Goal: Task Accomplishment & Management: Use online tool/utility

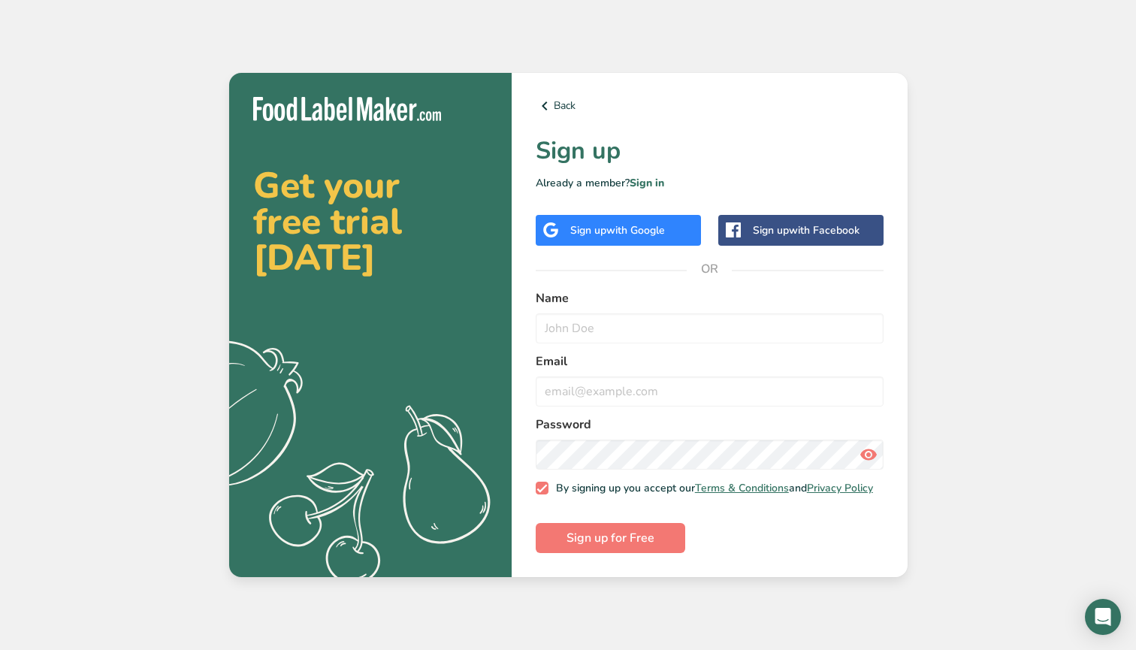
click at [652, 223] on span "with Google" at bounding box center [635, 230] width 59 height 14
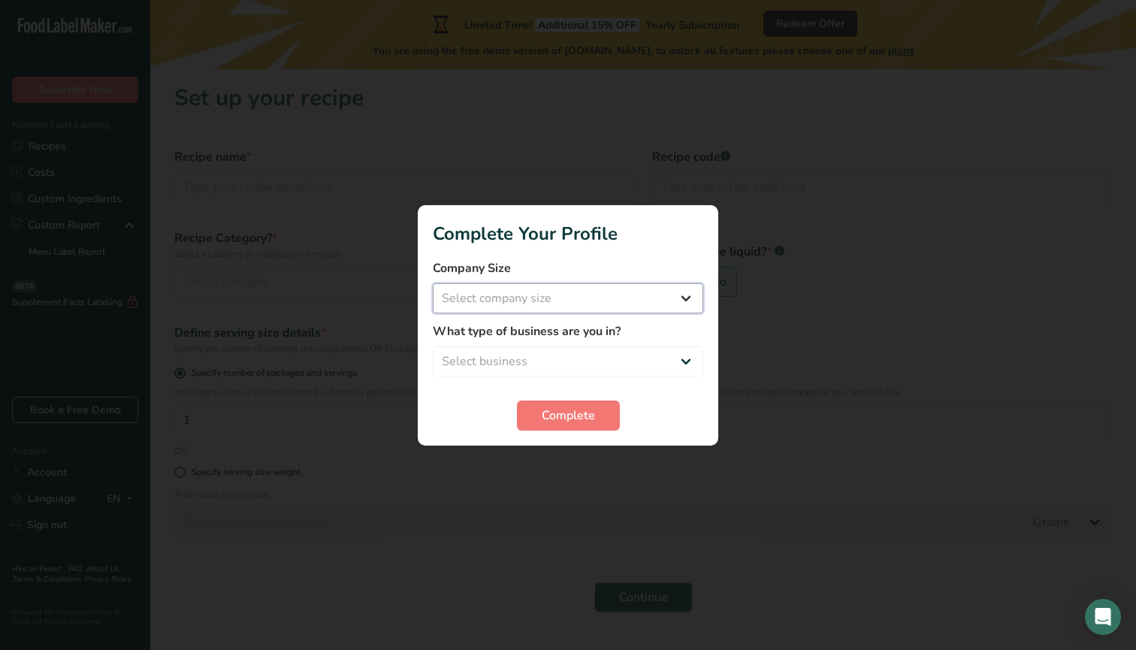
select select "1"
select select "2"
click at [569, 412] on span "Complete" at bounding box center [568, 415] width 53 height 18
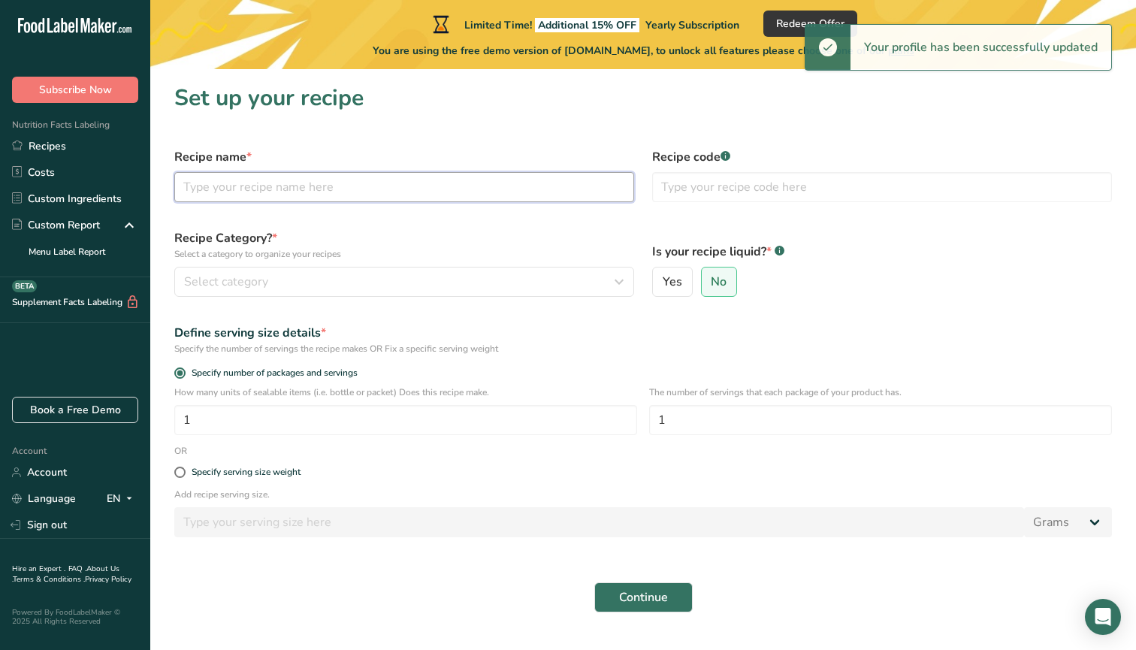
click at [438, 193] on input "text" at bounding box center [404, 187] width 460 height 30
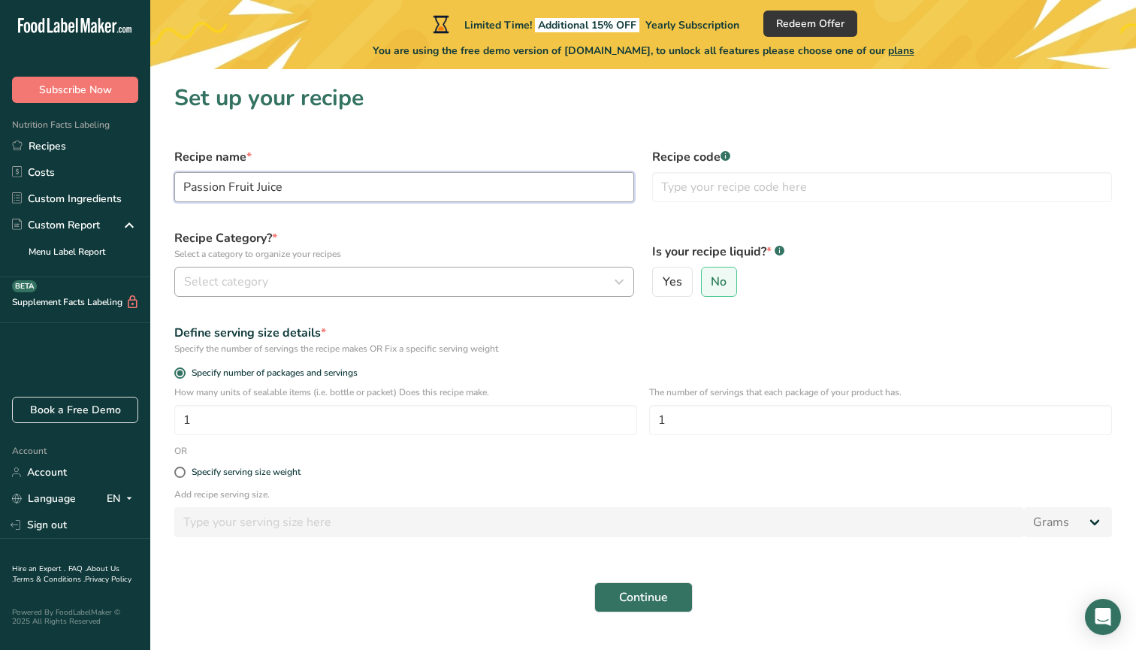
type input "Passion Fruit Juice"
click at [285, 279] on div "Select category" at bounding box center [399, 282] width 431 height 18
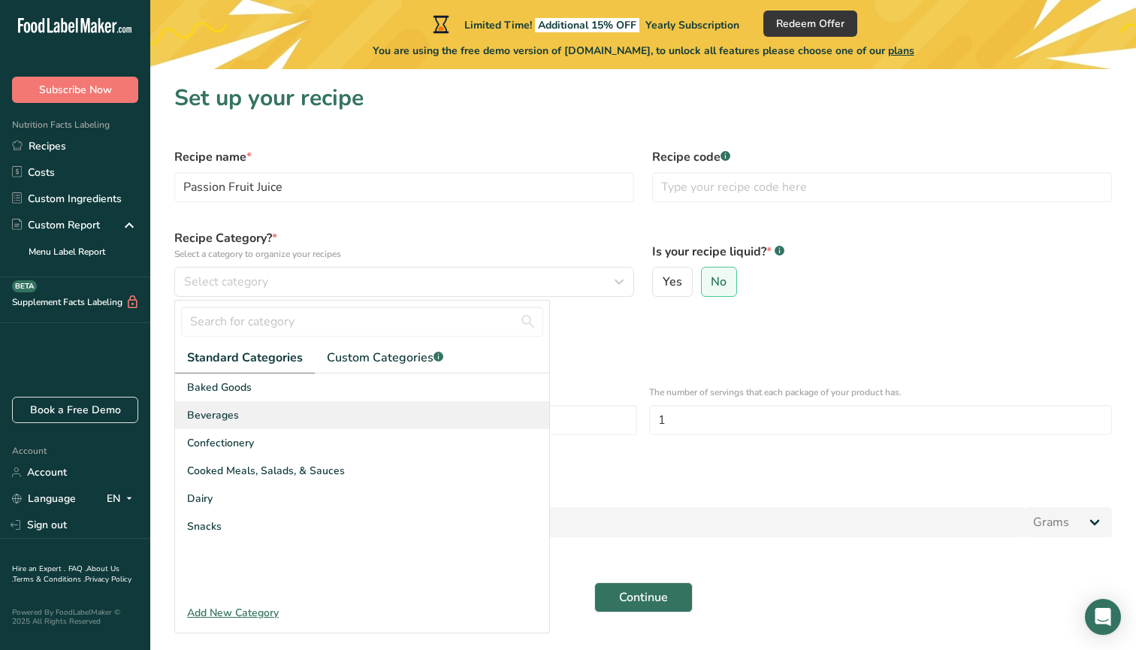
click at [219, 417] on span "Beverages" at bounding box center [213, 415] width 52 height 16
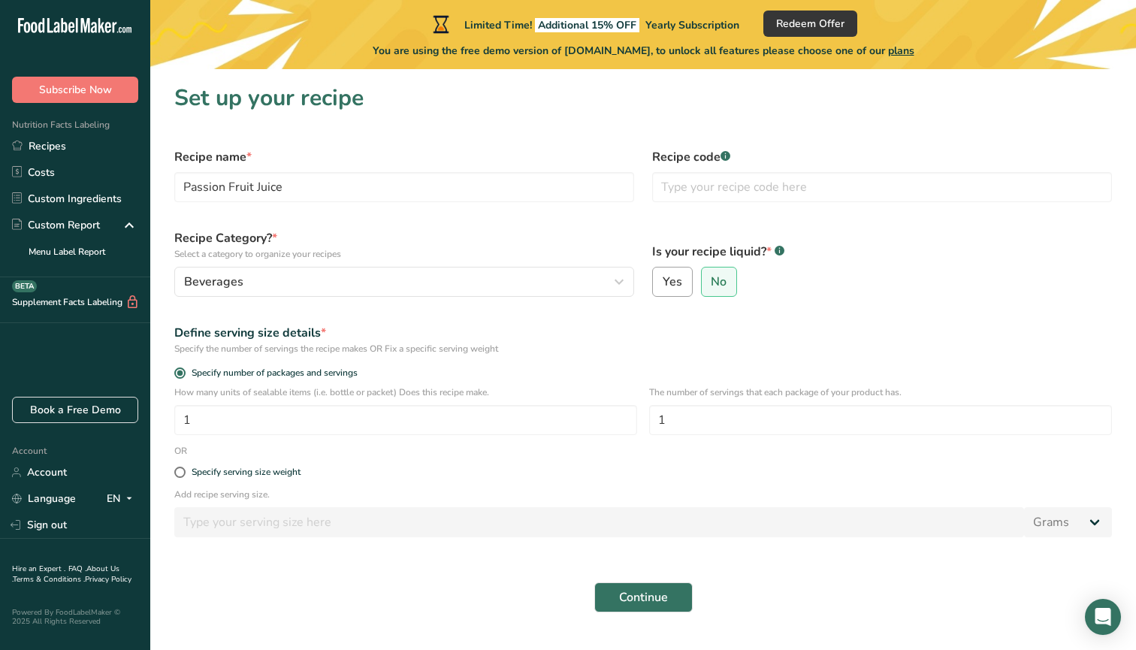
click at [676, 278] on span "Yes" at bounding box center [673, 281] width 20 height 15
click at [663, 278] on input "Yes" at bounding box center [658, 282] width 10 height 10
radio input "true"
radio input "false"
select select "22"
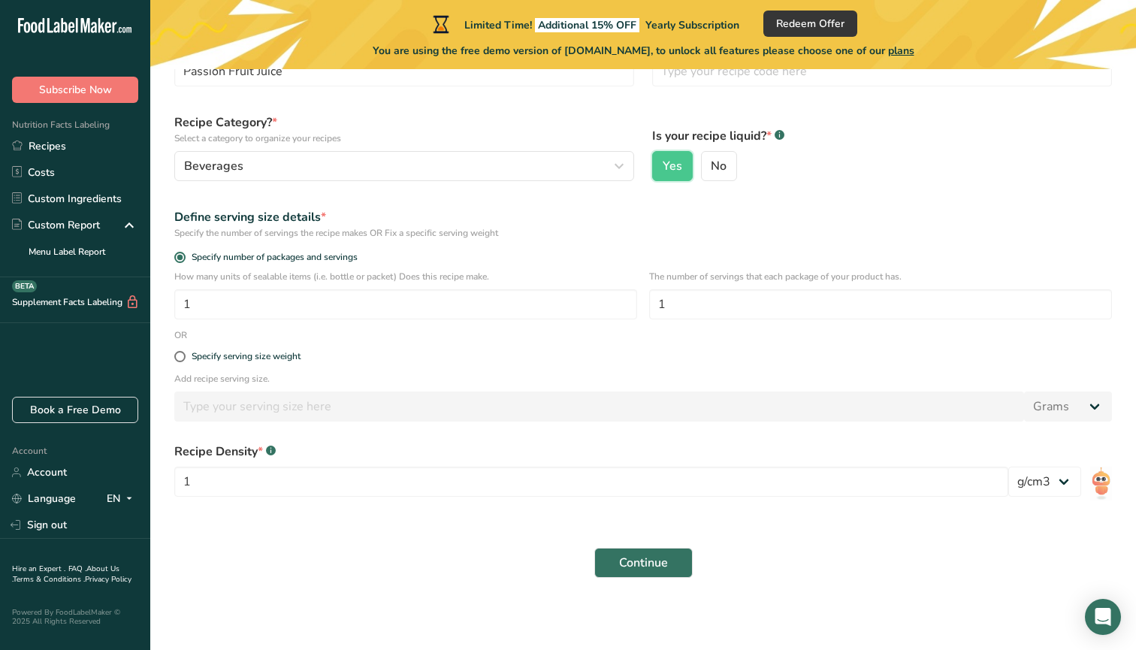
scroll to position [116, 0]
click at [231, 340] on form "Recipe name * Passion Fruit Juice Recipe code .a-a{fill:#347362;}.b-a{fill:#fff…" at bounding box center [643, 304] width 956 height 563
click at [231, 349] on div "Specify serving size weight" at bounding box center [643, 357] width 956 height 30
click at [218, 366] on div "Specify serving size weight" at bounding box center [643, 357] width 956 height 30
click at [218, 362] on div "Specify serving size weight" at bounding box center [643, 357] width 956 height 30
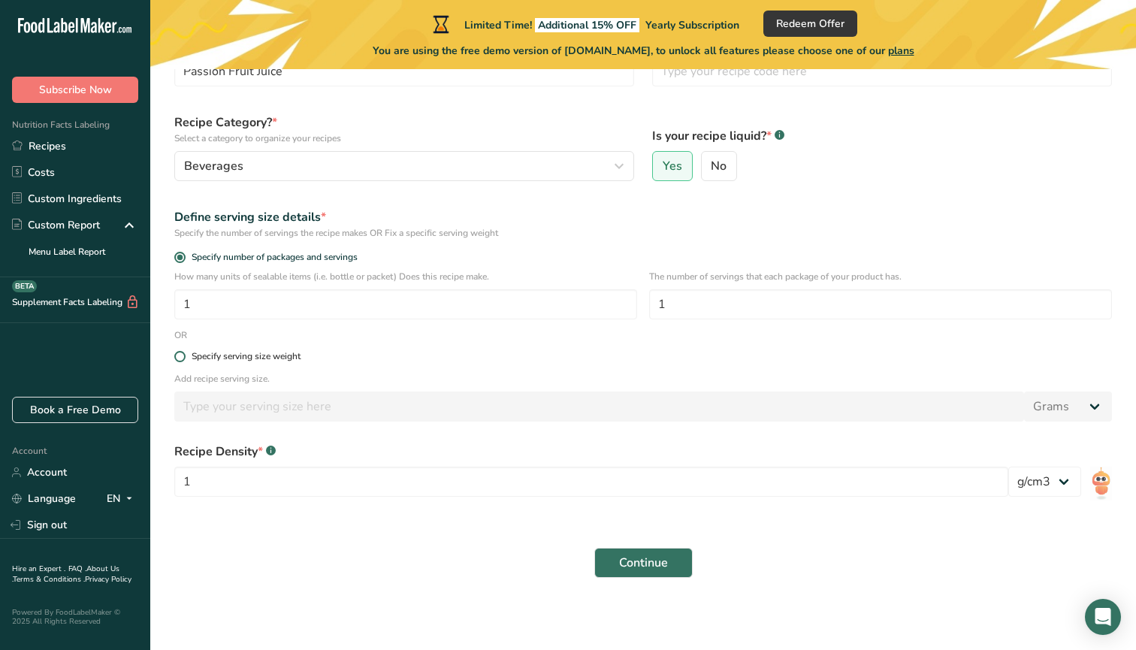
click at [217, 359] on div "Specify serving size weight" at bounding box center [246, 356] width 109 height 11
click at [184, 359] on input "Specify serving size weight" at bounding box center [179, 357] width 10 height 10
radio input "true"
radio input "false"
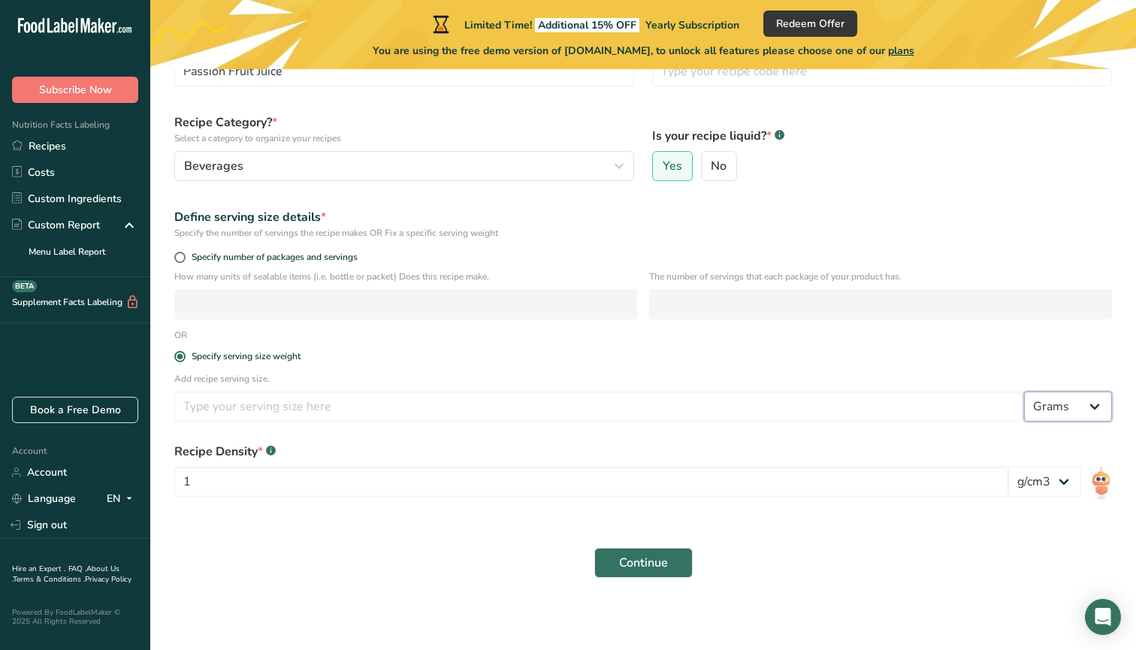
select select "5"
click at [613, 417] on input "number" at bounding box center [599, 406] width 850 height 30
type input "16"
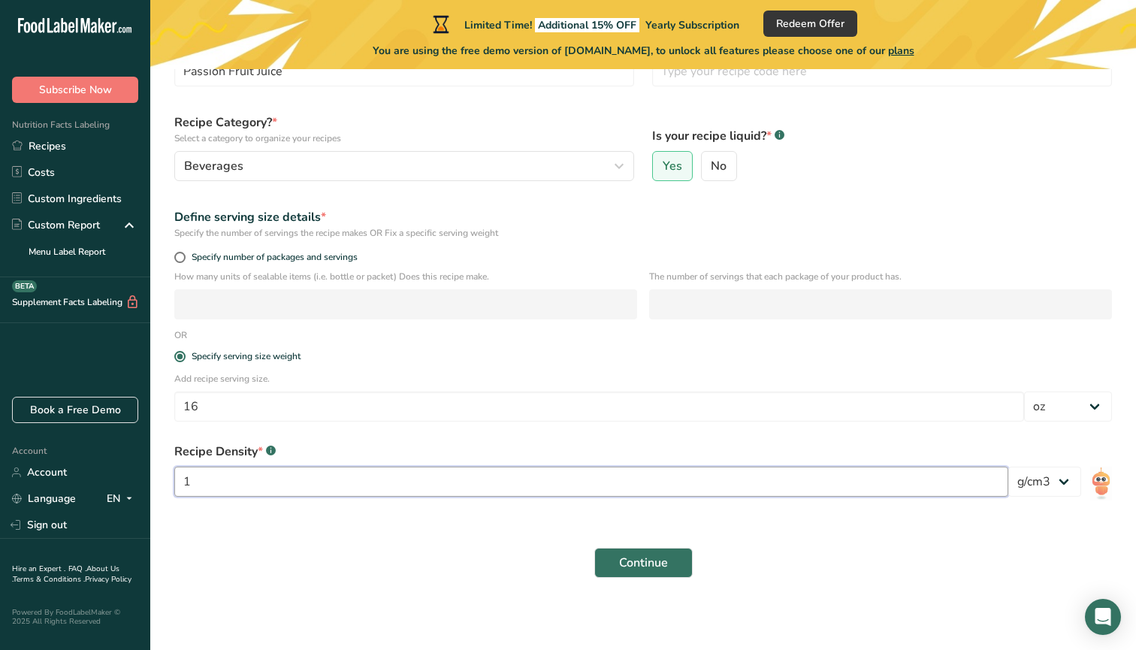
click at [345, 492] on input "1" at bounding box center [591, 481] width 834 height 30
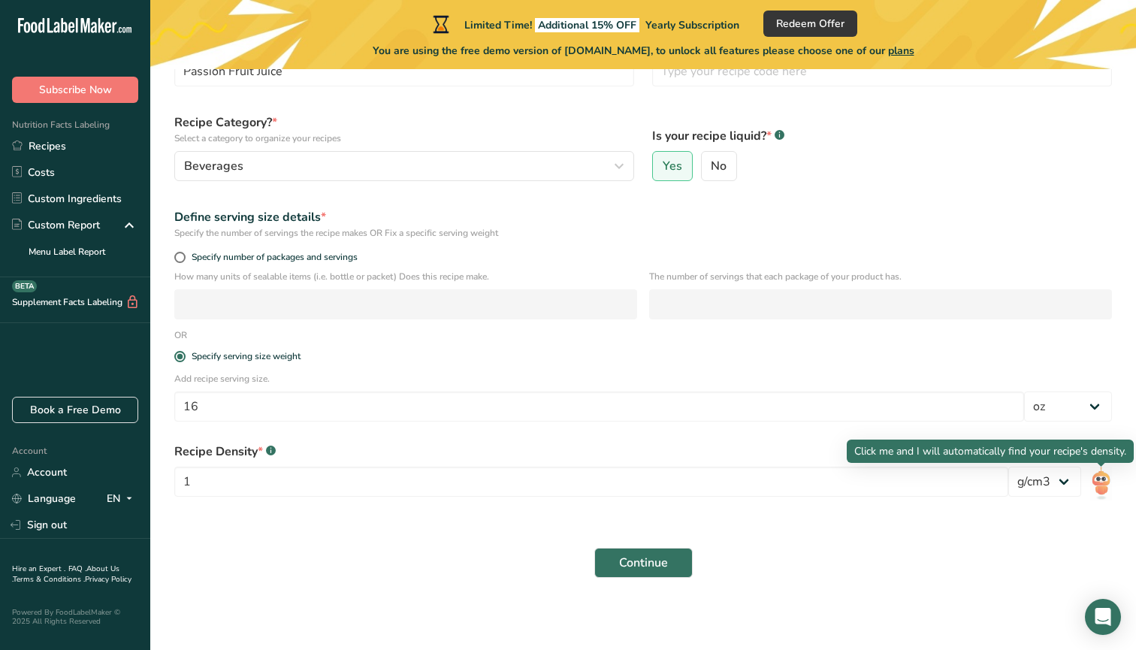
click at [1094, 476] on img at bounding box center [1101, 483] width 22 height 34
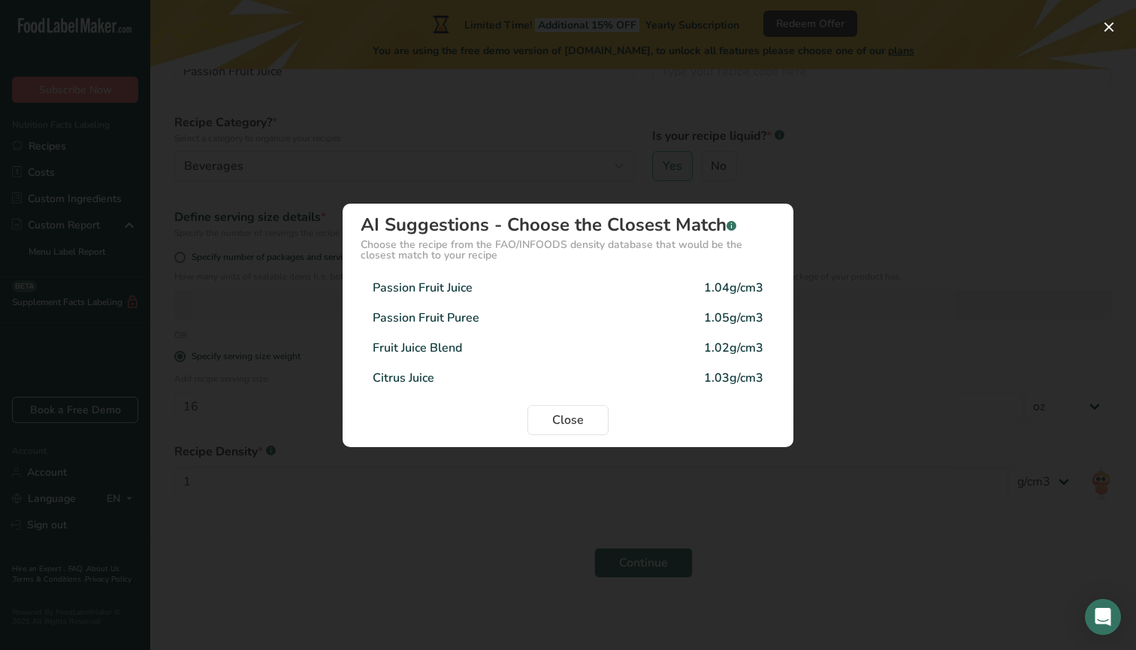
click at [599, 273] on div "Passion Fruit Juice 1.04g/cm3" at bounding box center [568, 288] width 415 height 30
type input "1.04"
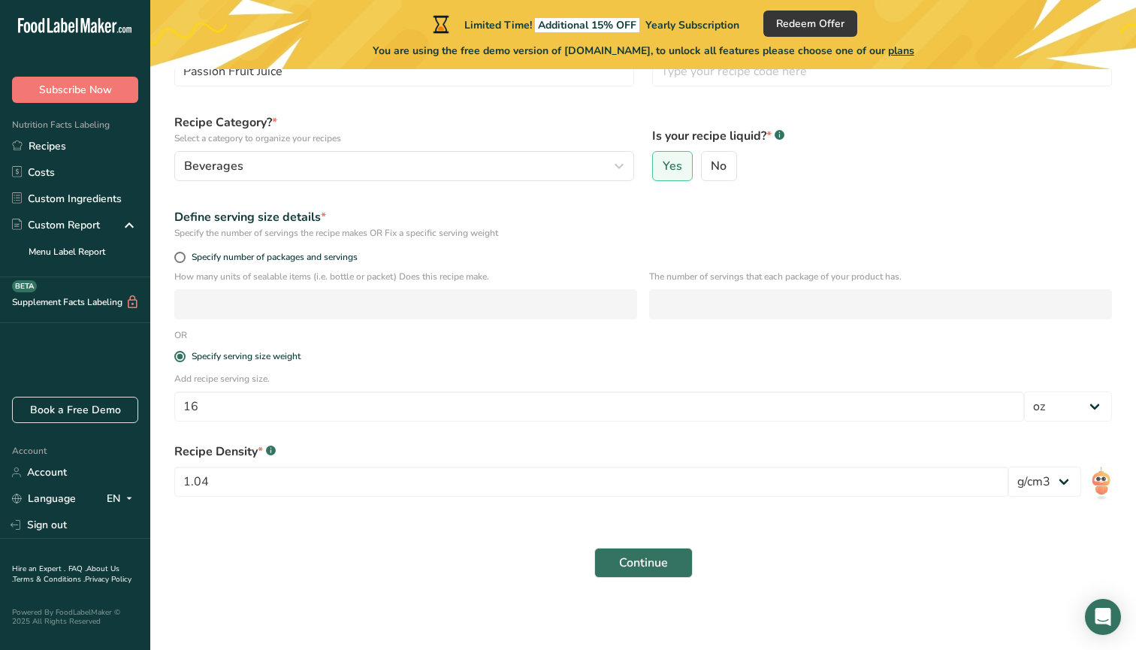
click at [261, 222] on div "Define serving size details *" at bounding box center [642, 217] width 937 height 18
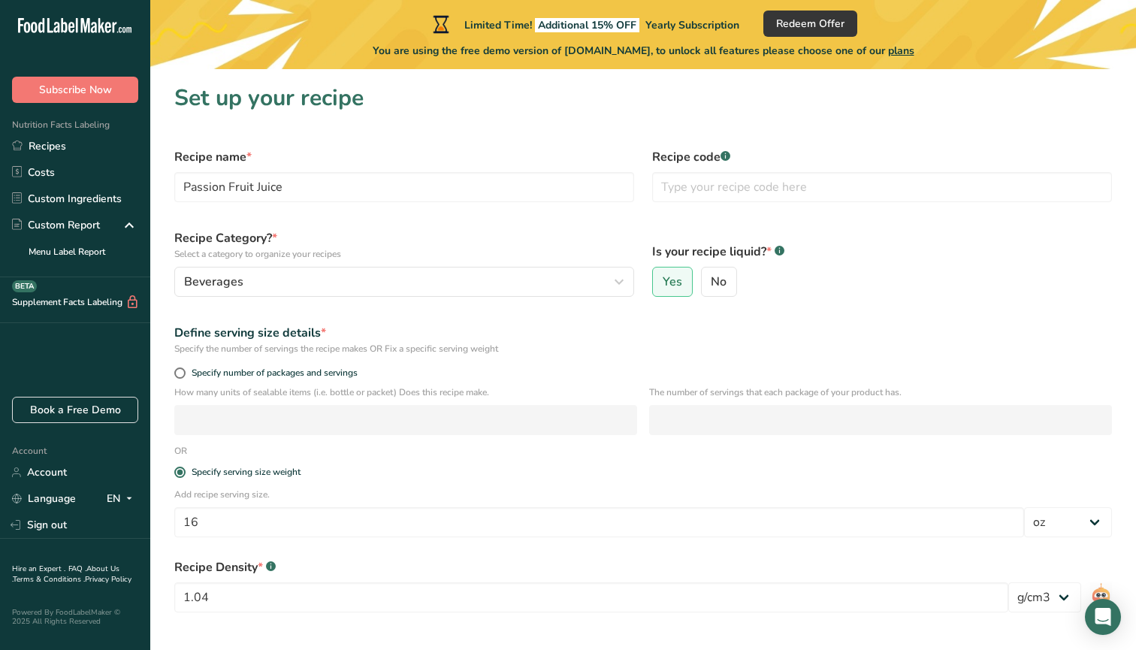
scroll to position [0, 0]
click at [704, 197] on input "text" at bounding box center [882, 187] width 460 height 30
type input "001"
click at [895, 257] on label "Is your recipe liquid? * .a-a{fill:#347362;}.b-a{fill:#fff;}" at bounding box center [882, 252] width 460 height 18
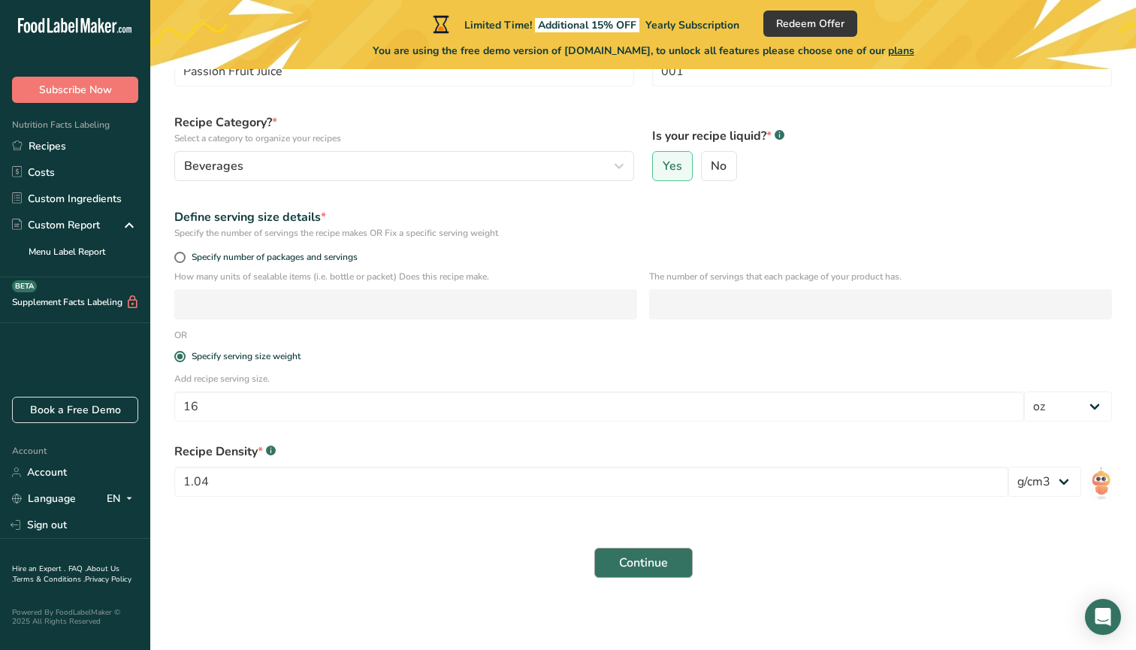
scroll to position [116, 0]
click at [667, 563] on span "Continue" at bounding box center [643, 563] width 49 height 18
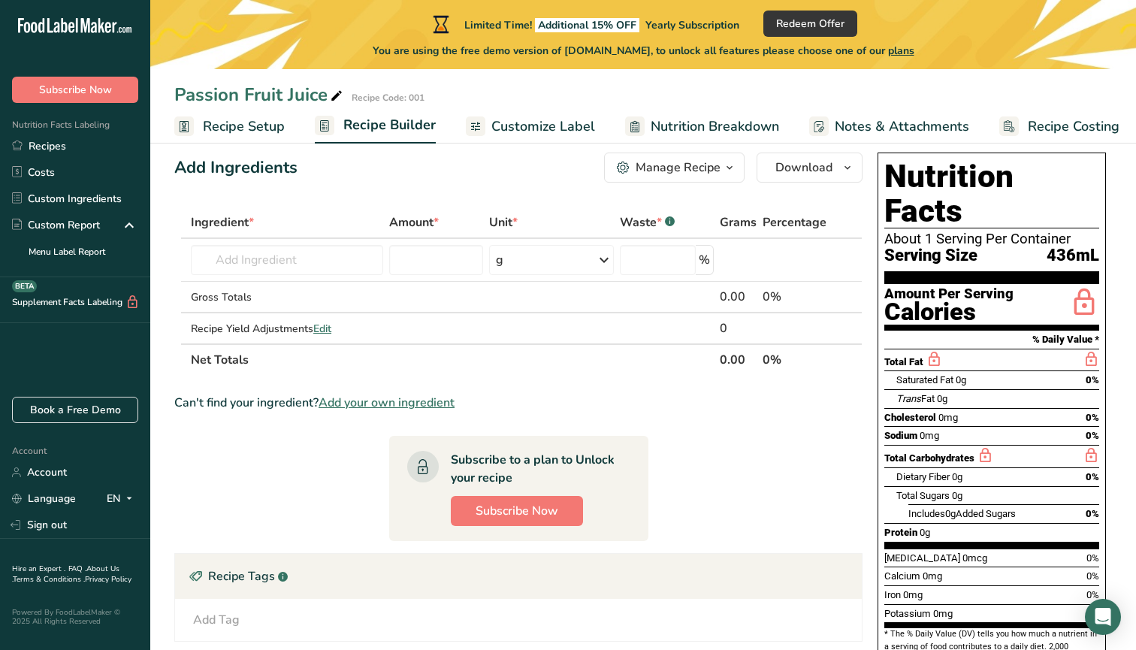
scroll to position [19, 0]
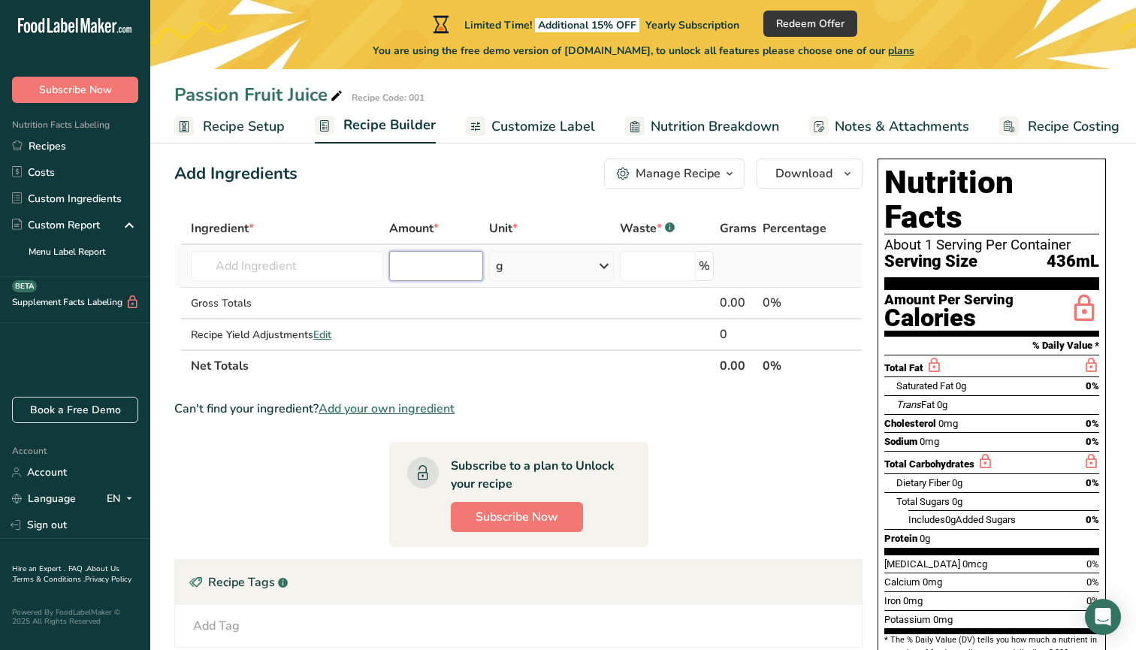
click at [427, 267] on input "number" at bounding box center [436, 266] width 94 height 30
click at [683, 430] on section "Ingredient * Amount * Unit * Waste * .a-a{fill:#347362;}.b-a{fill:#fff;} Grams …" at bounding box center [518, 544] width 688 height 663
click at [747, 295] on div "0.00" at bounding box center [738, 303] width 37 height 18
click at [746, 300] on div "0.00" at bounding box center [738, 303] width 37 height 18
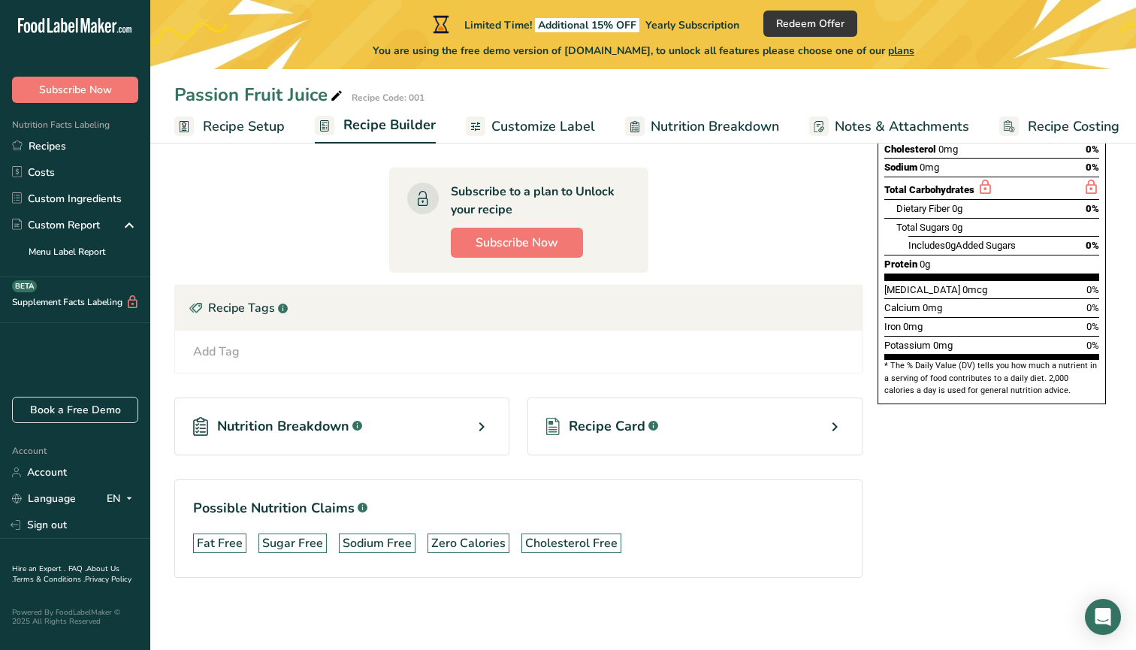
scroll to position [293, 0]
click at [453, 424] on div "Nutrition Breakdown .a-a{fill:#347362;}.b-a{fill:#fff;}" at bounding box center [341, 426] width 335 height 58
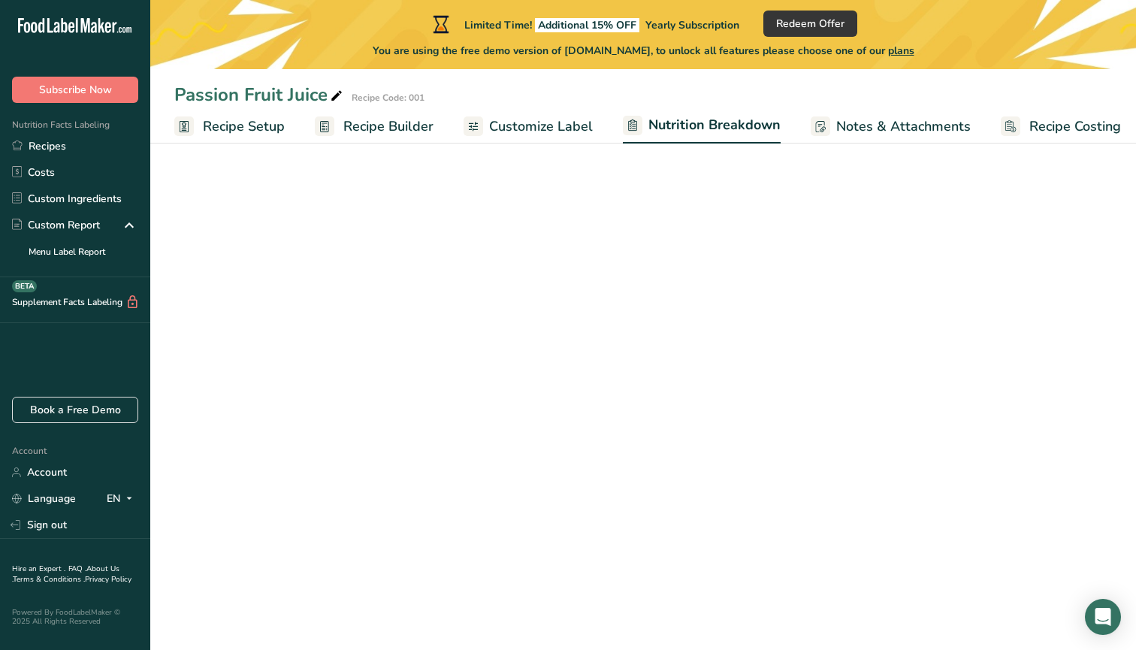
select select "Calories"
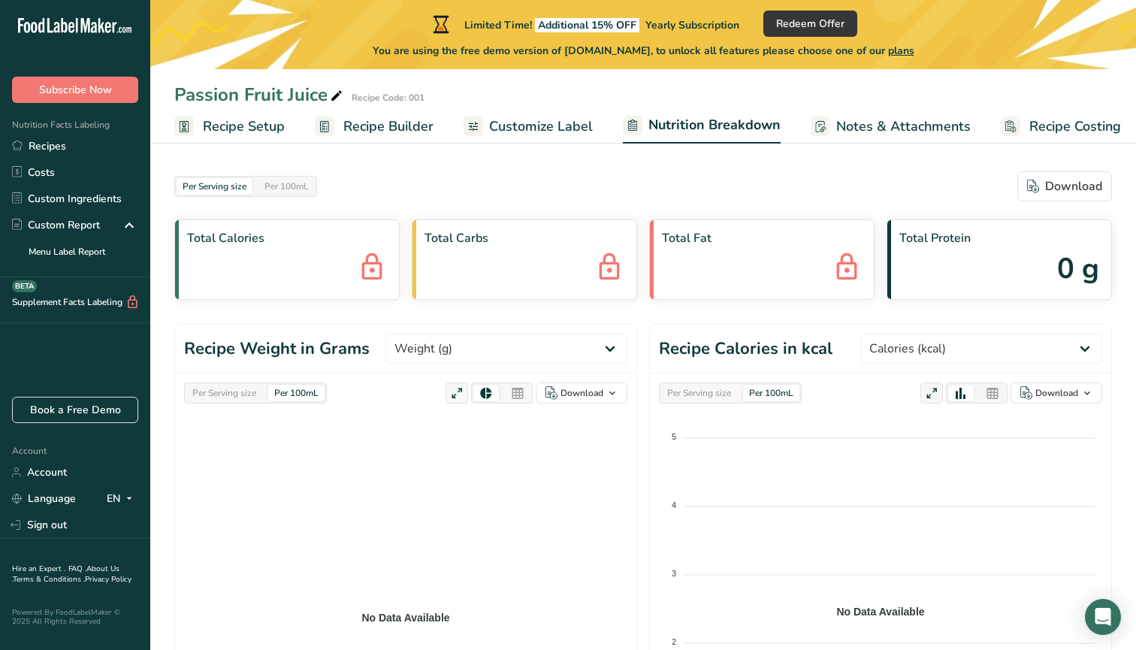
click at [255, 125] on span "Recipe Setup" at bounding box center [244, 126] width 82 height 20
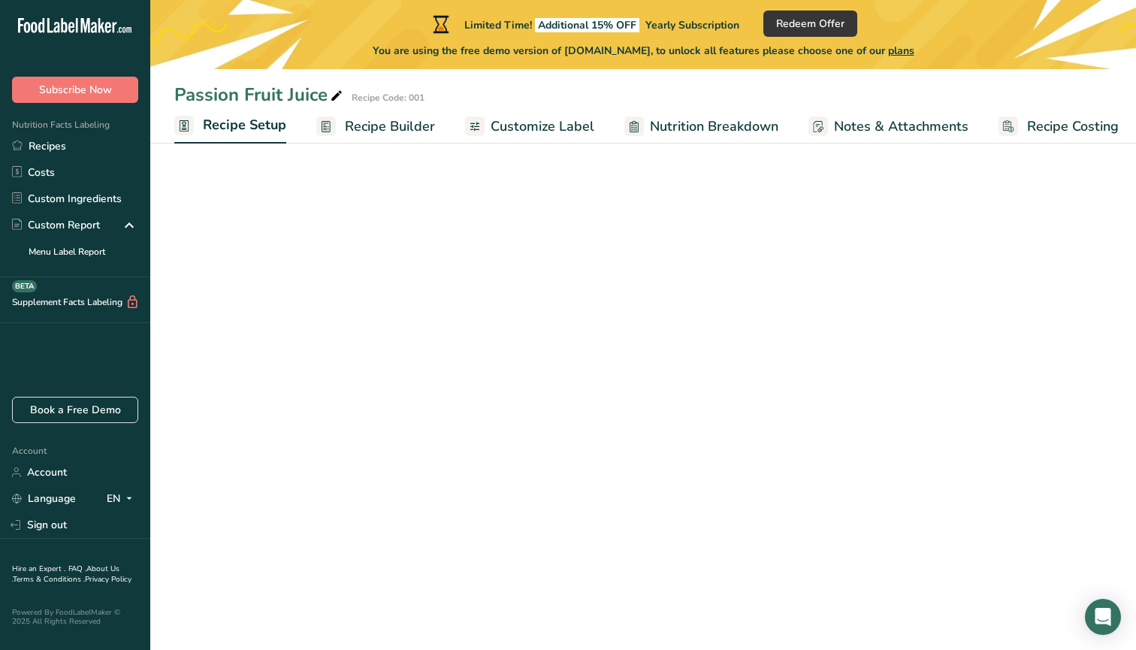
scroll to position [0, 5]
select select "5"
select select "22"
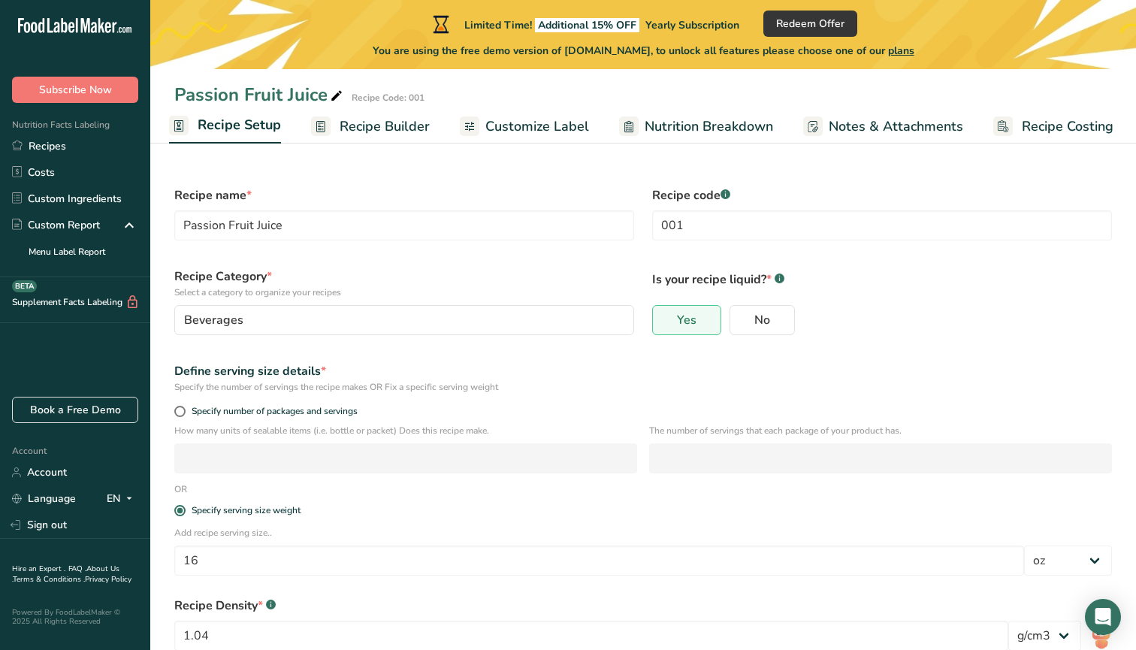
click at [397, 129] on span "Recipe Builder" at bounding box center [385, 126] width 90 height 20
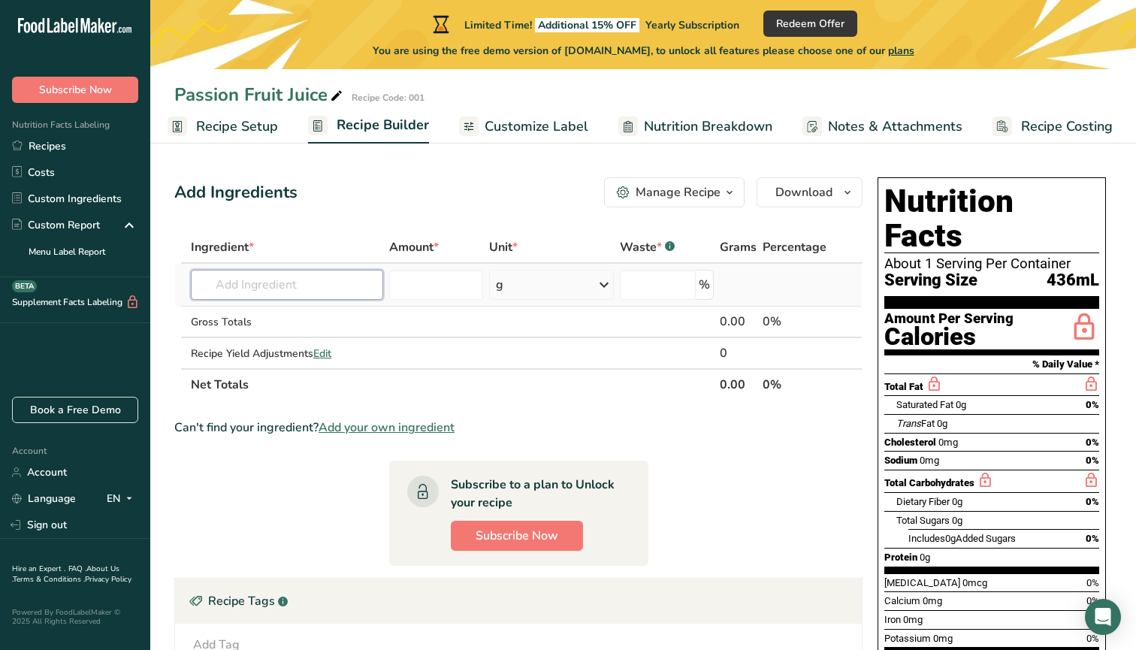
click at [297, 287] on input "text" at bounding box center [287, 285] width 192 height 30
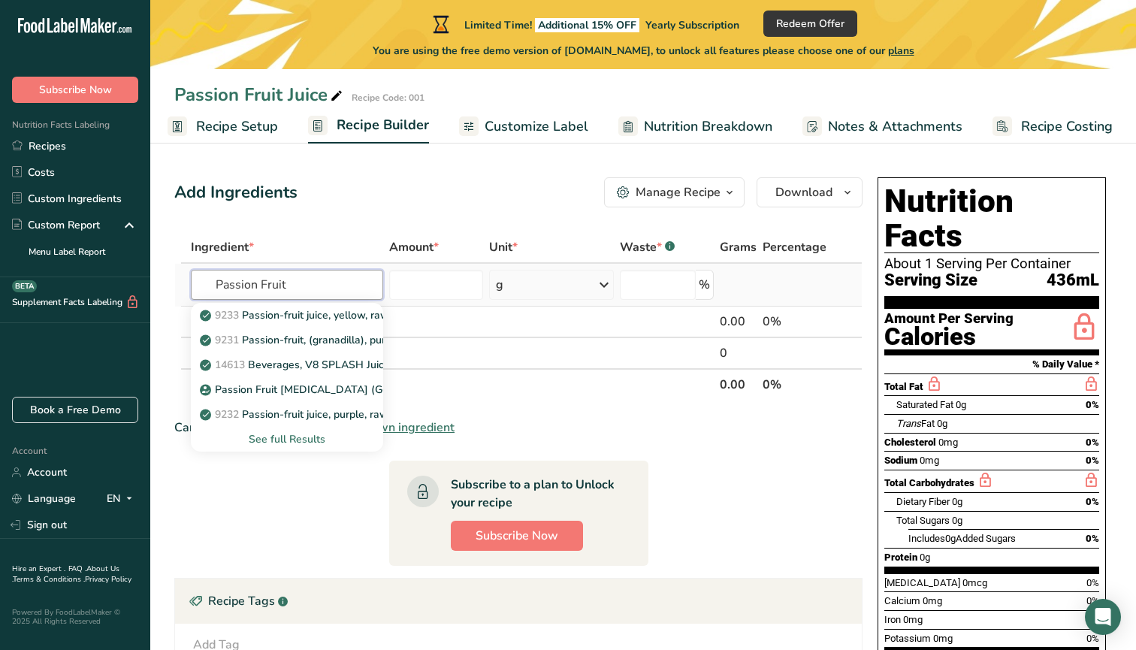
type input "Passion Fruit"
click at [320, 440] on div "See full Results" at bounding box center [287, 439] width 168 height 16
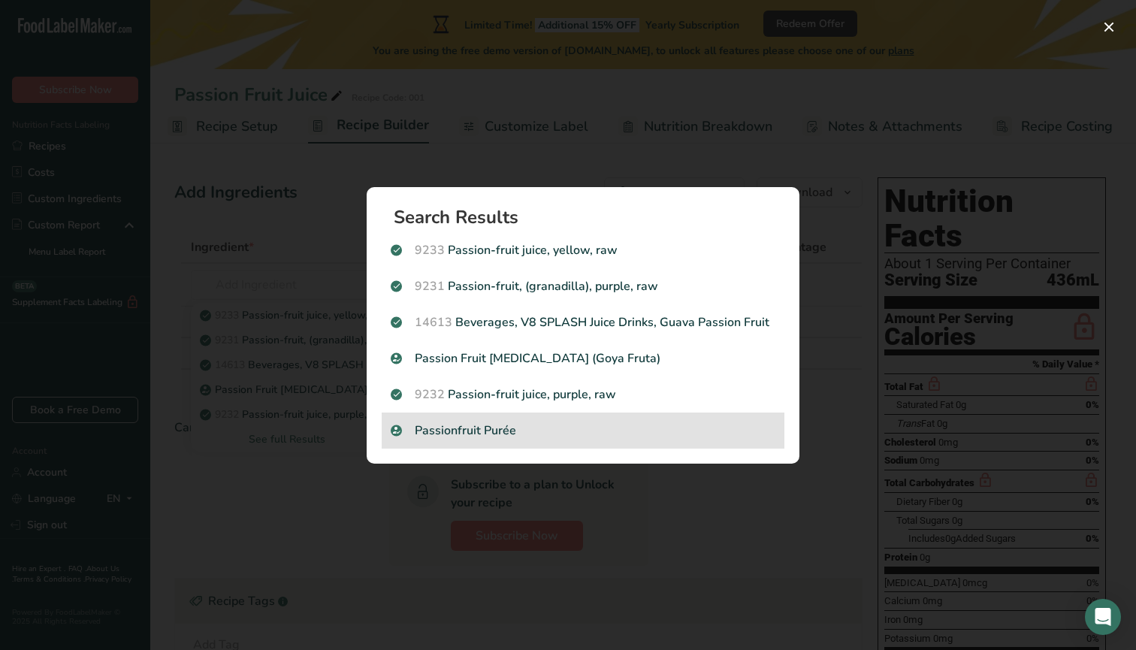
click at [480, 421] on p "Passionfruit Purée" at bounding box center [583, 430] width 385 height 18
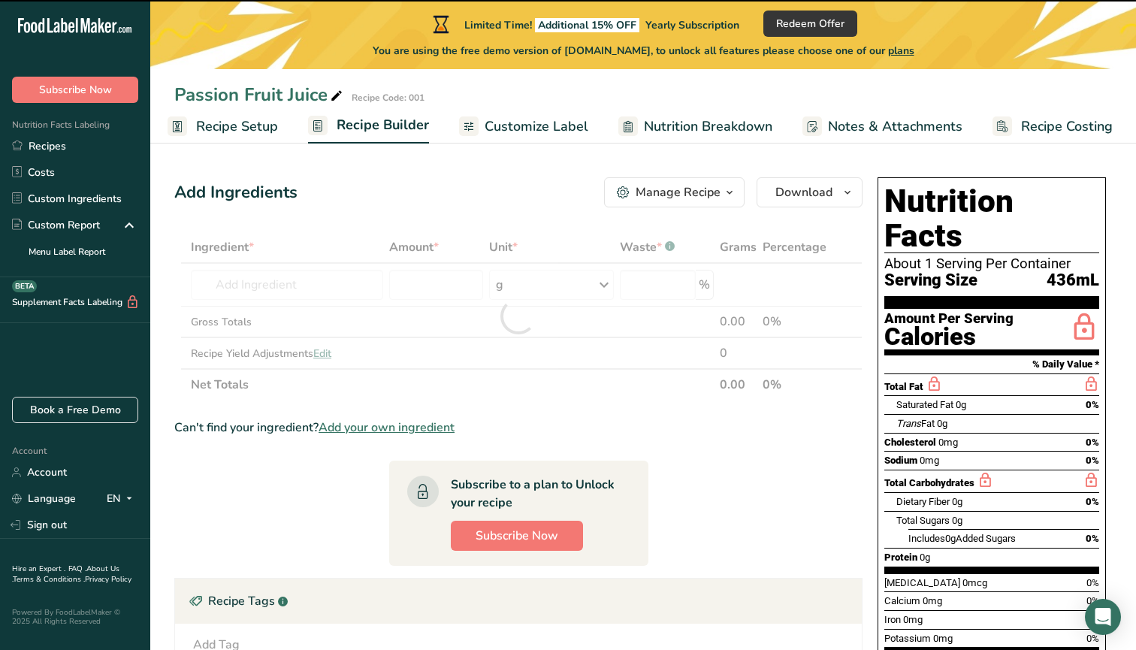
type input "0"
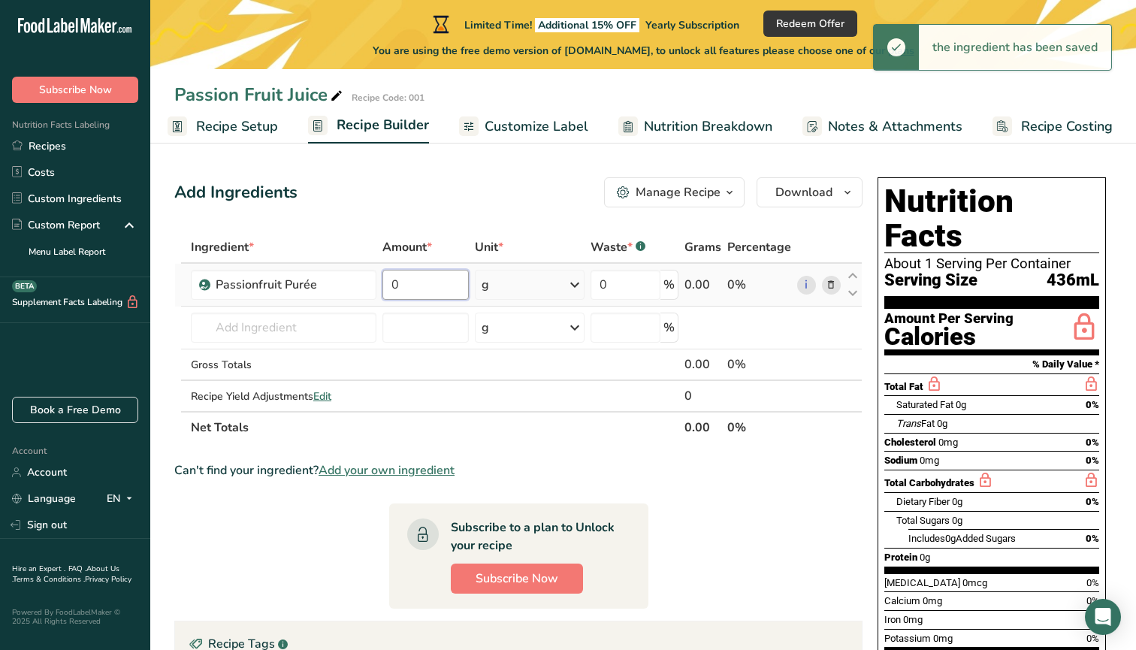
click at [457, 286] on input "0" at bounding box center [425, 285] width 86 height 30
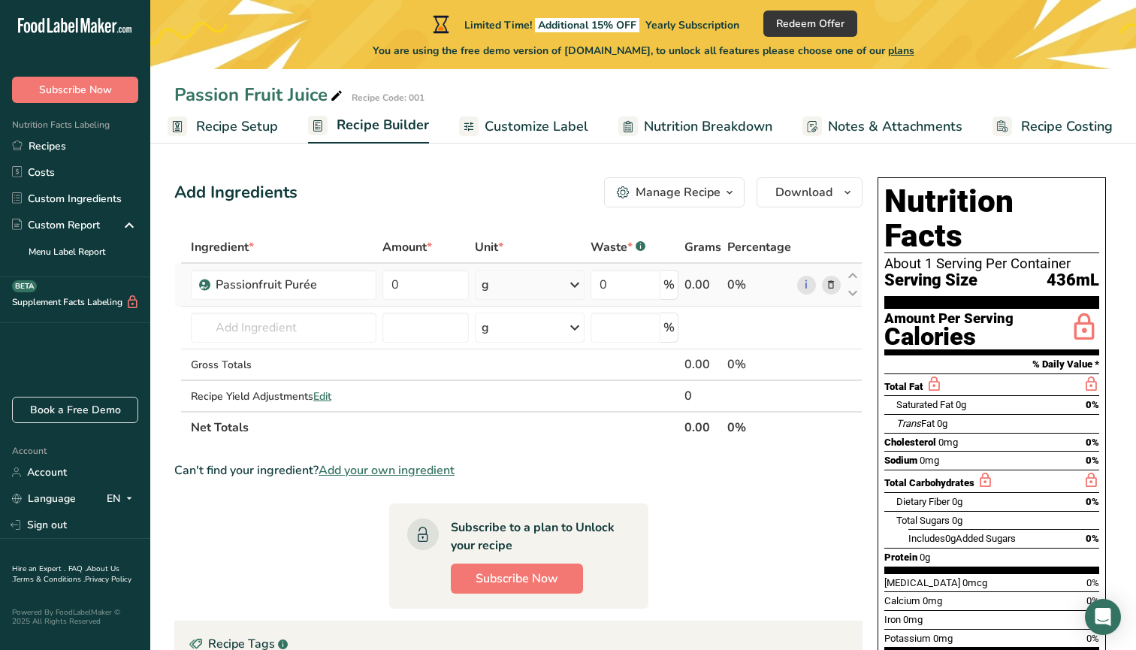
click at [580, 290] on div "Ingredient * Amount * Unit * Waste * .a-a{fill:#347362;}.b-a{fill:#fff;} Grams …" at bounding box center [518, 337] width 688 height 212
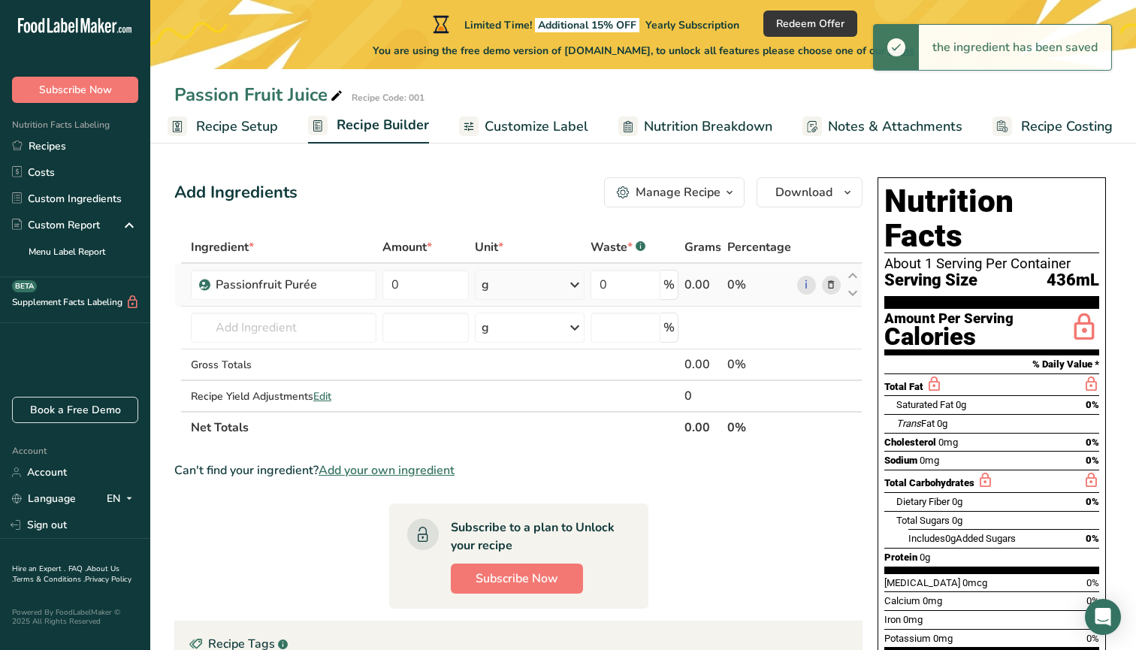
click at [577, 288] on icon at bounding box center [575, 284] width 18 height 27
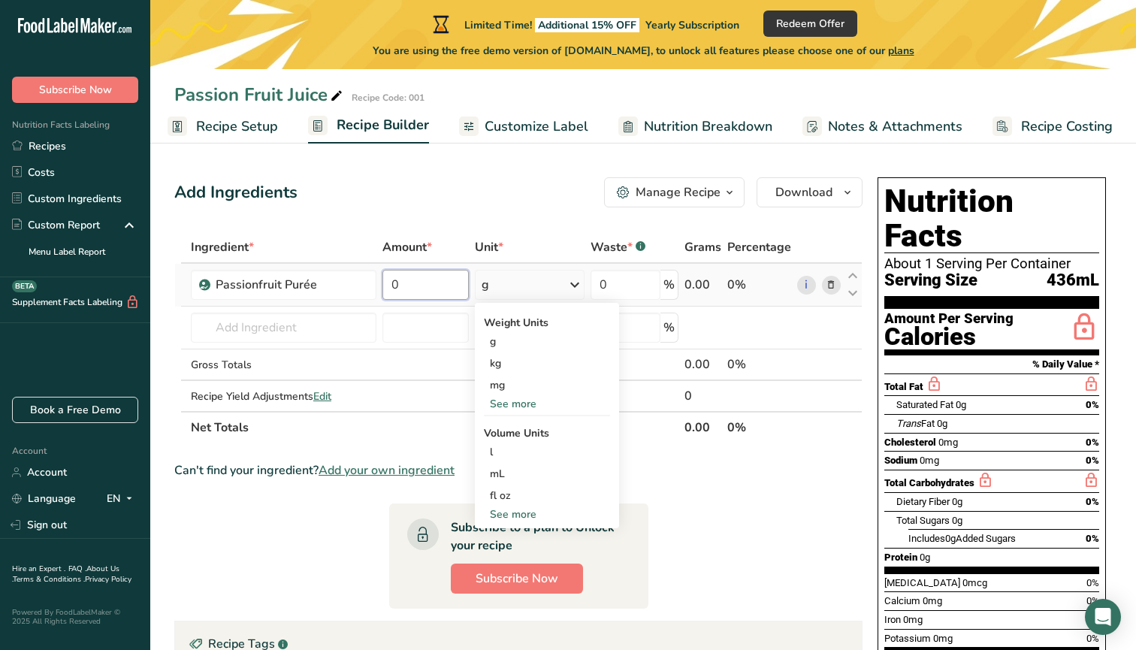
click at [442, 284] on input "0" at bounding box center [425, 285] width 86 height 30
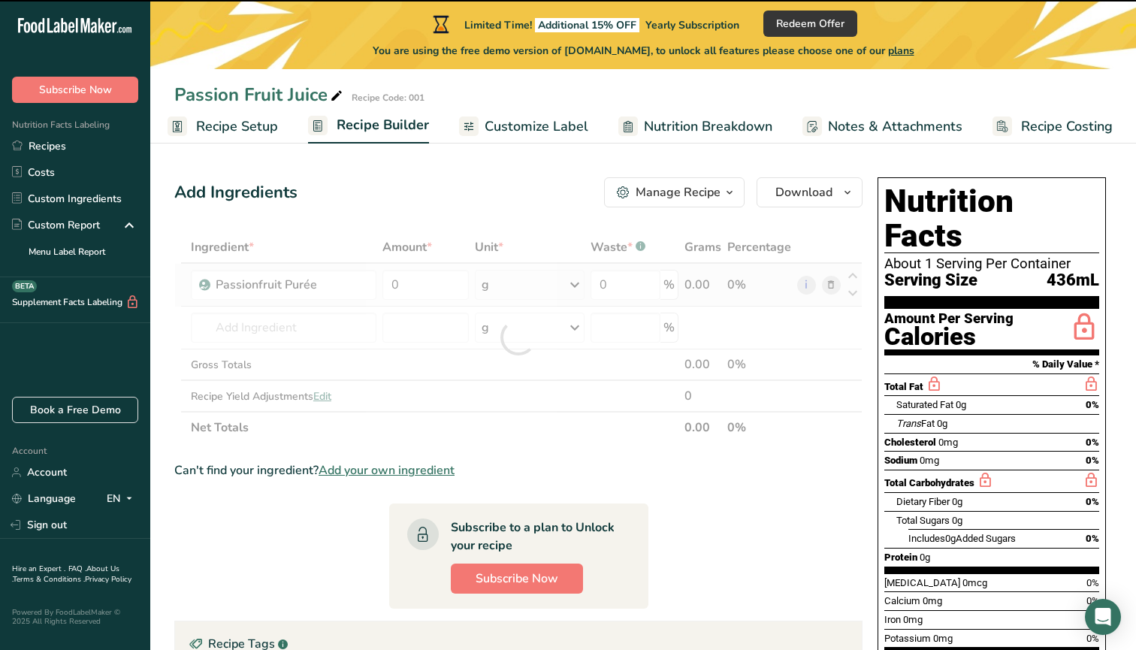
click at [578, 285] on div "Ingredient * Amount * Unit * Waste * .a-a{fill:#347362;}.b-a{fill:#fff;} Grams …" at bounding box center [518, 337] width 688 height 212
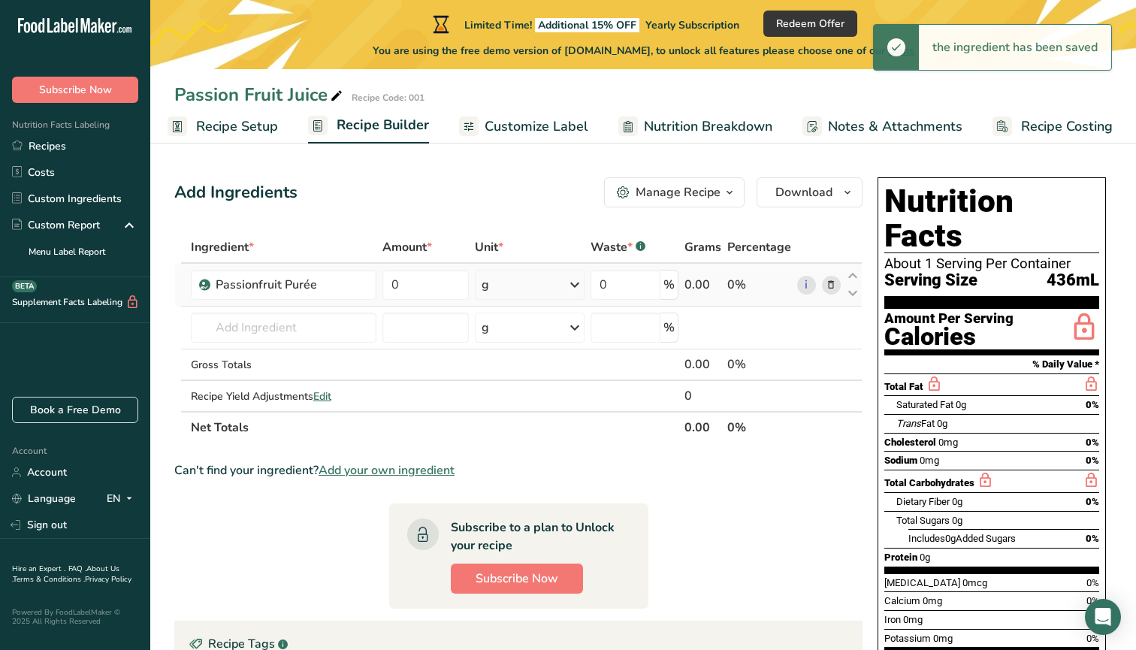
click at [578, 285] on icon at bounding box center [575, 284] width 18 height 27
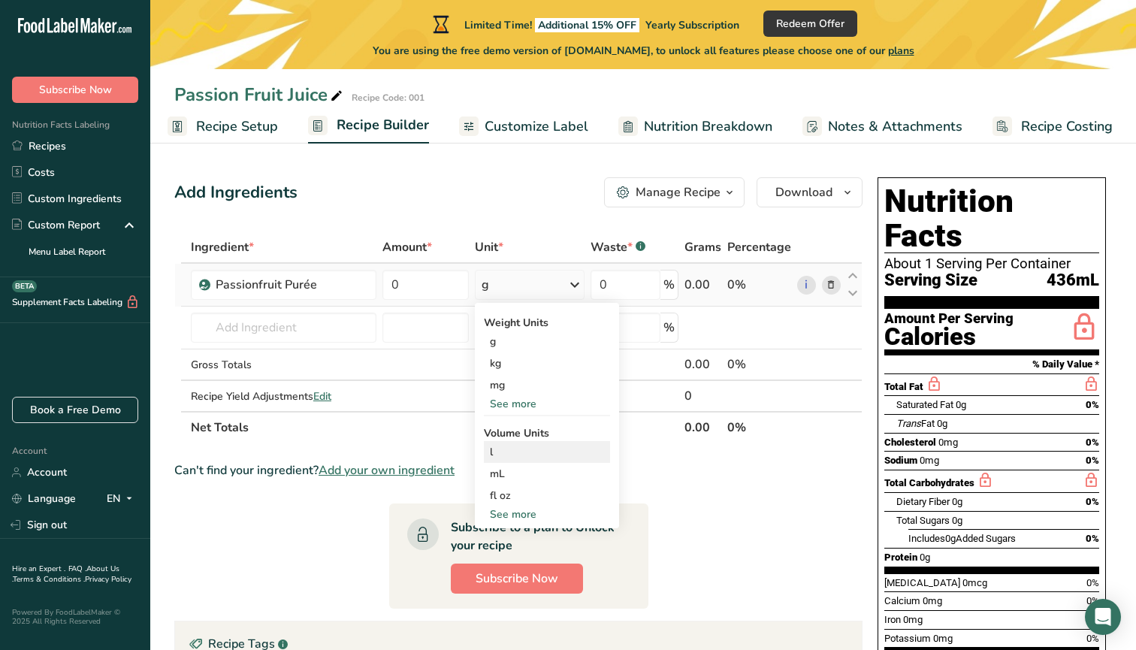
scroll to position [0, 0]
click at [735, 518] on section "Ingredient * Amount * Unit * Waste * .a-a{fill:#347362;}.b-a{fill:#fff;} Grams …" at bounding box center [518, 584] width 688 height 706
click at [670, 285] on div "0 %" at bounding box center [634, 285] width 88 height 30
